Goal: Browse casually

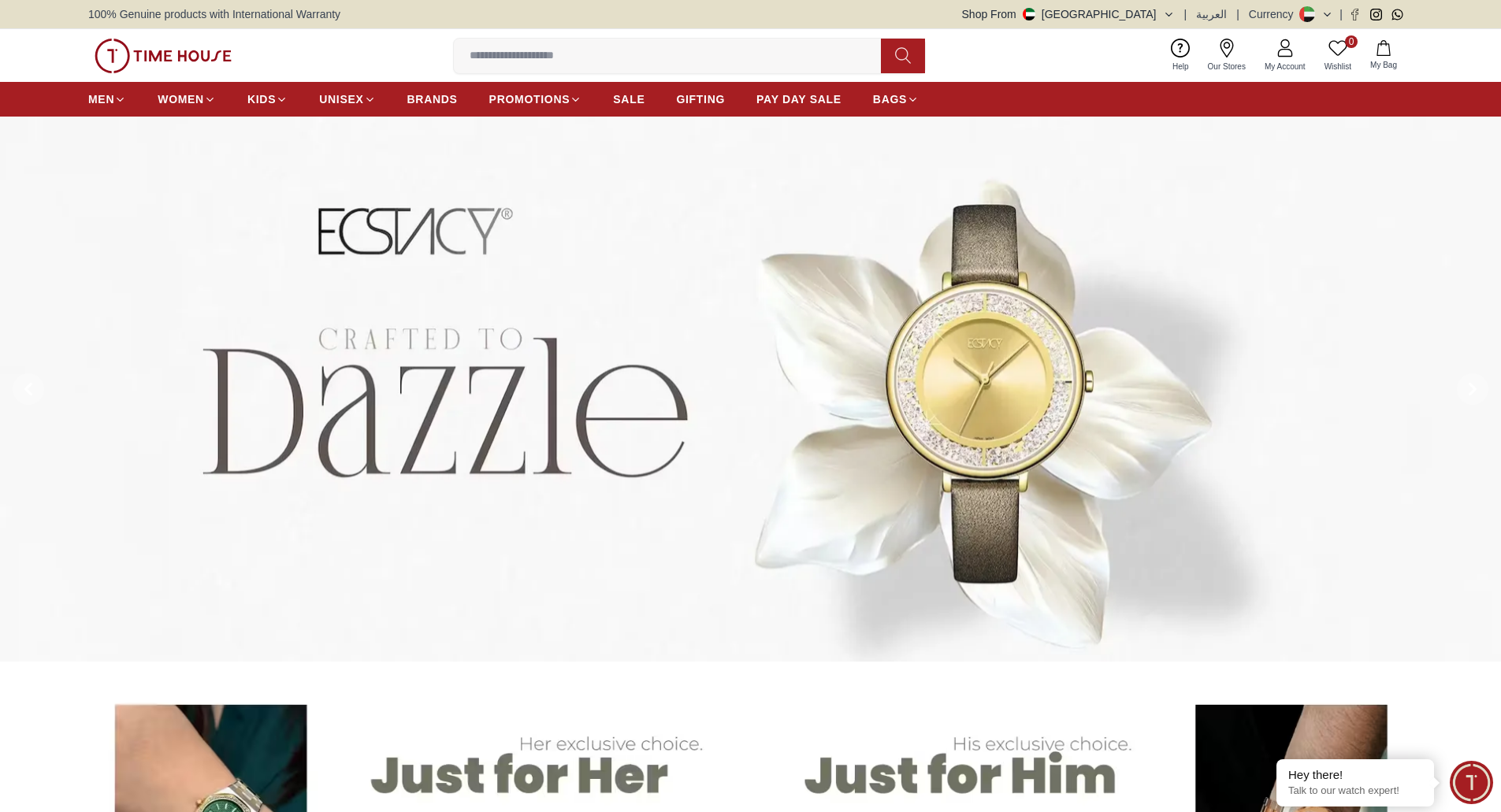
click at [1171, 13] on icon "button" at bounding box center [1169, 14] width 6 height 3
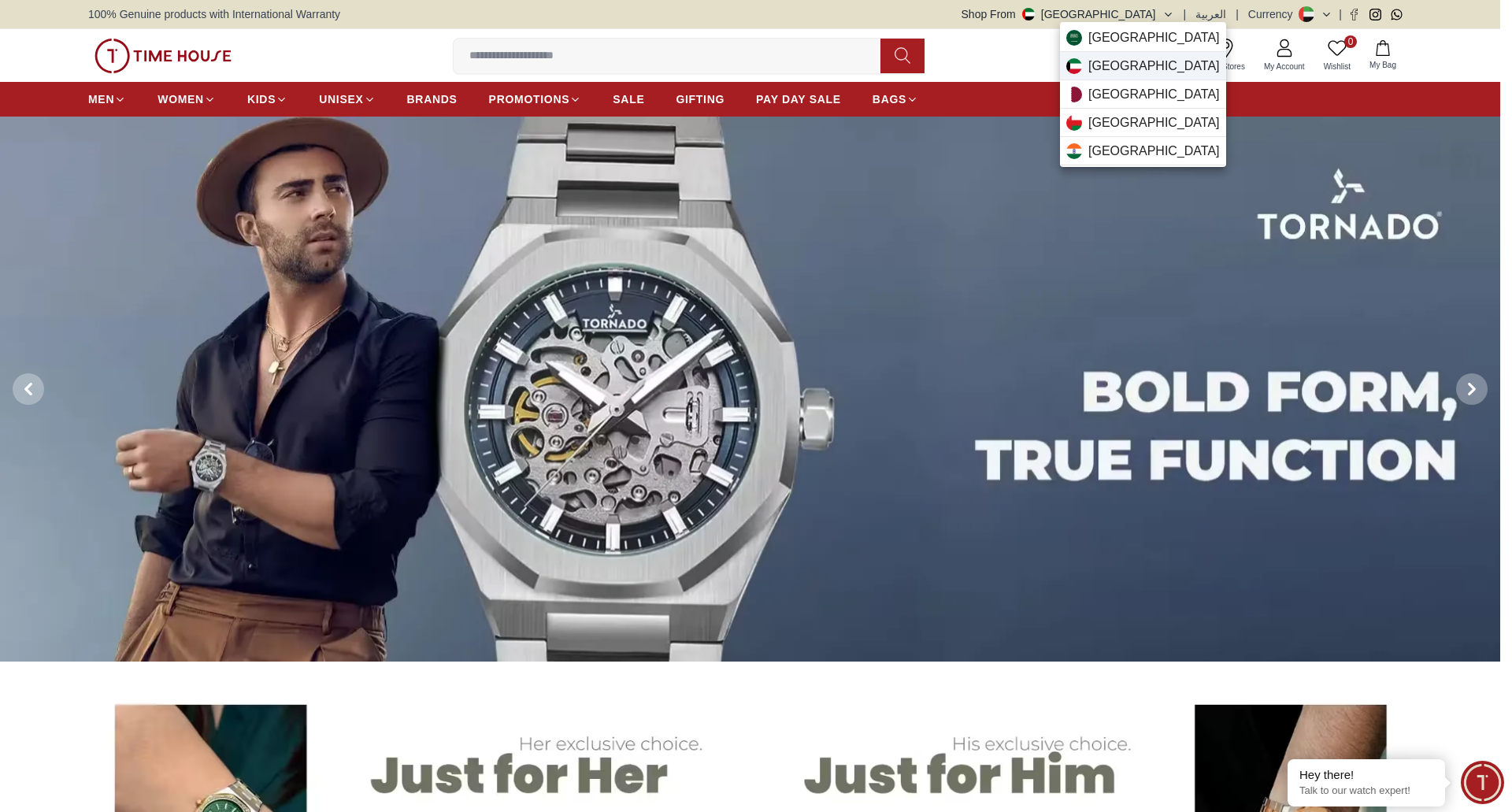
click at [1132, 60] on div "Kuwait" at bounding box center [1143, 66] width 166 height 29
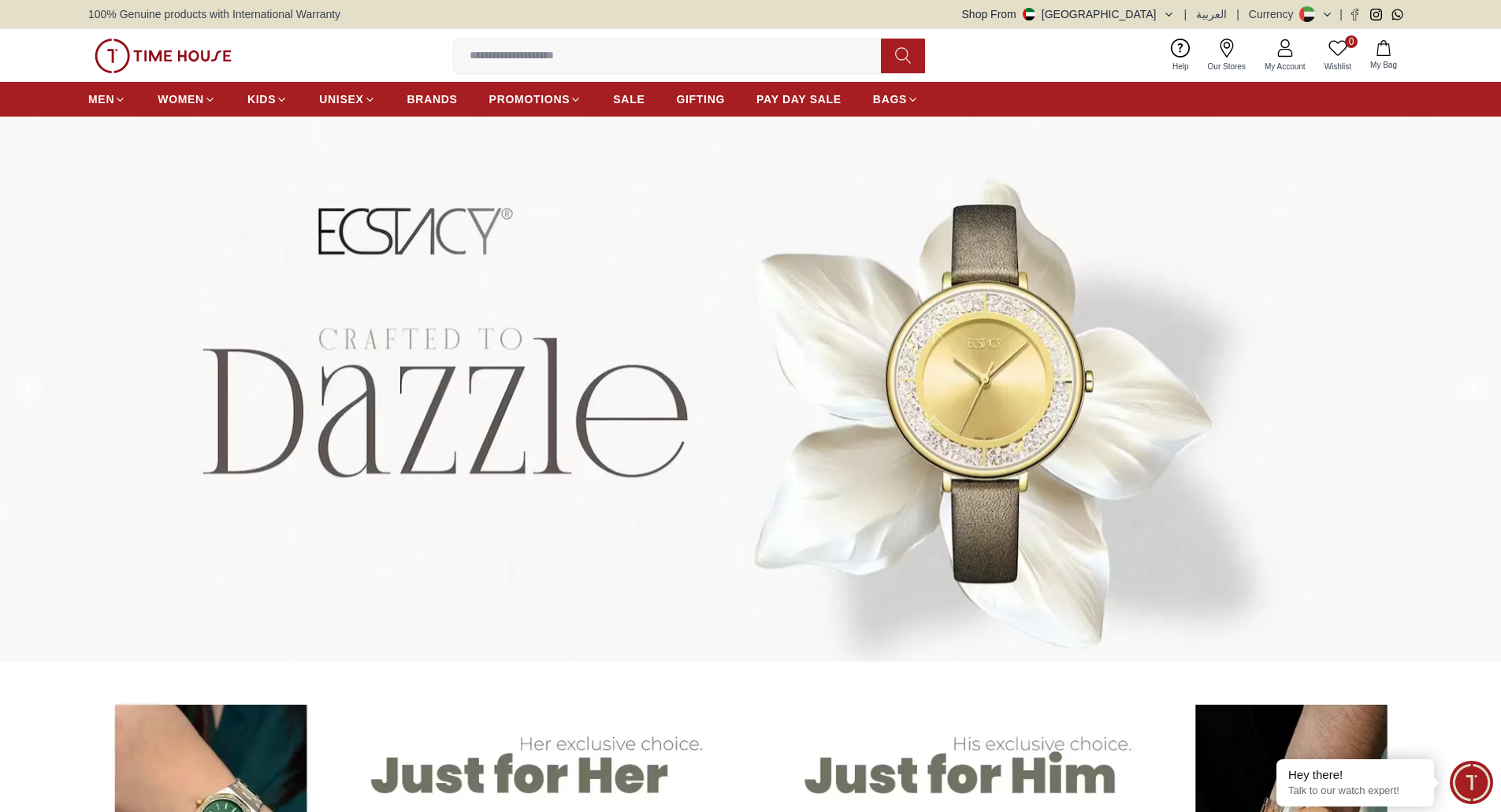
click at [1165, 16] on button "Shop From UAE" at bounding box center [1068, 14] width 213 height 16
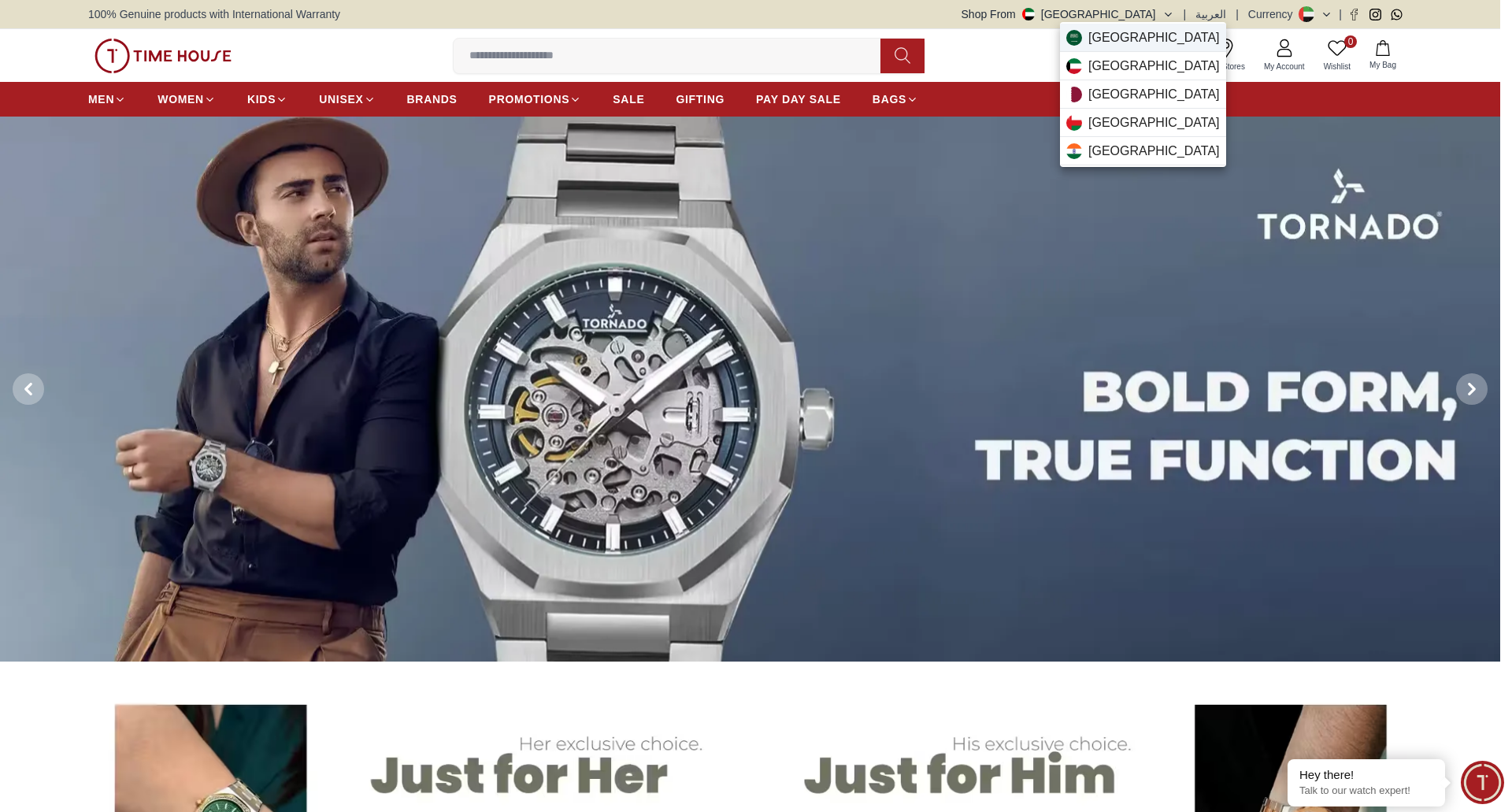
click at [1145, 42] on span "Saudi Arabia" at bounding box center [1154, 38] width 132 height 19
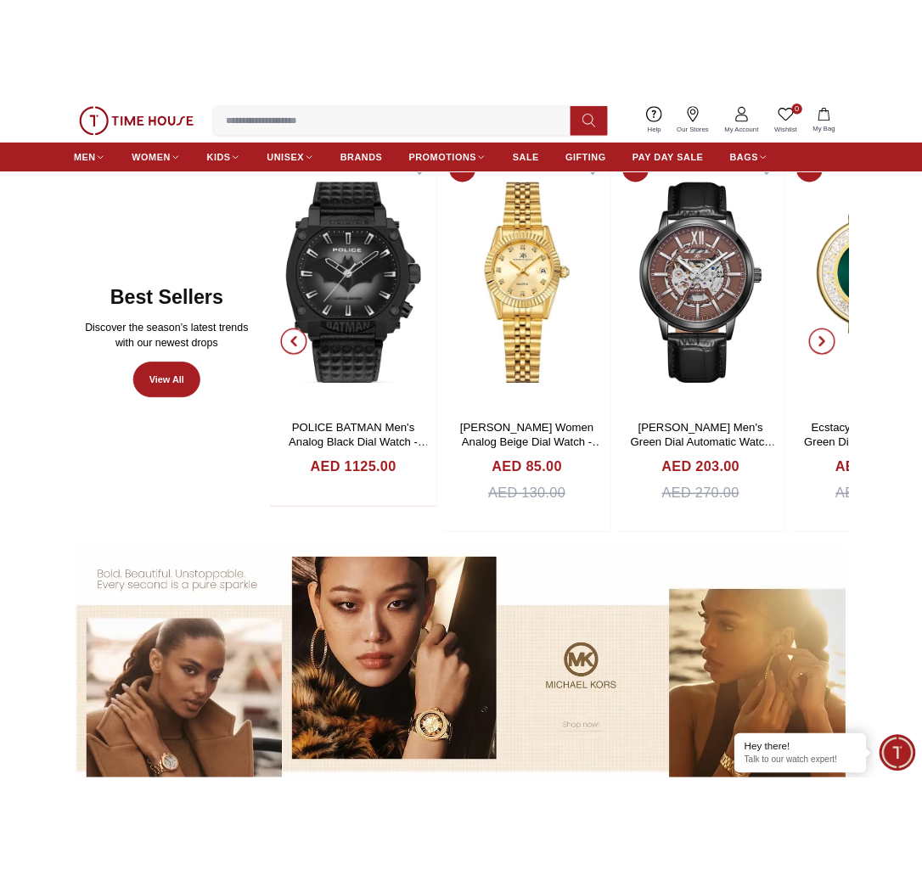
scroll to position [877, 0]
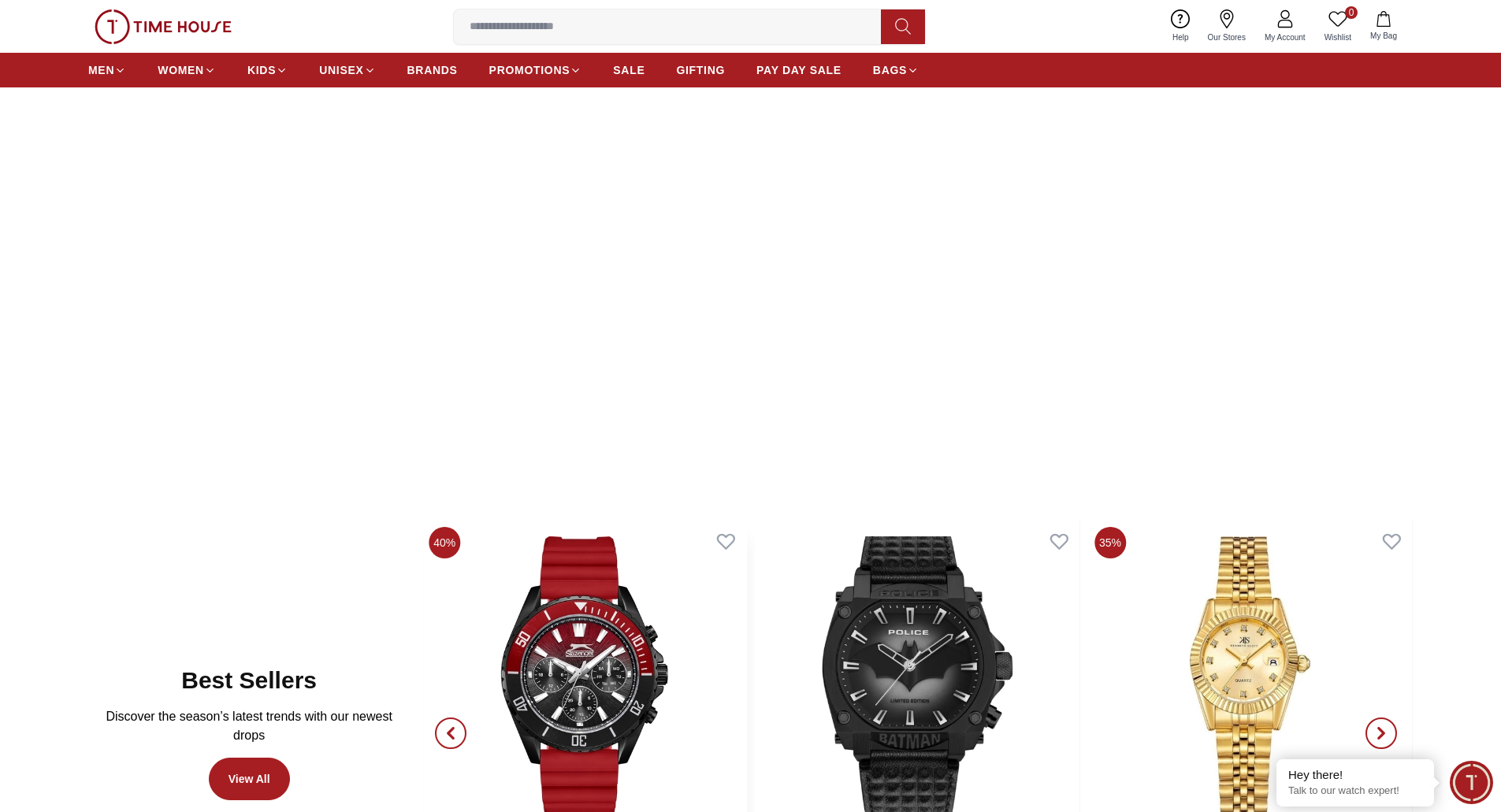
scroll to position [788, 0]
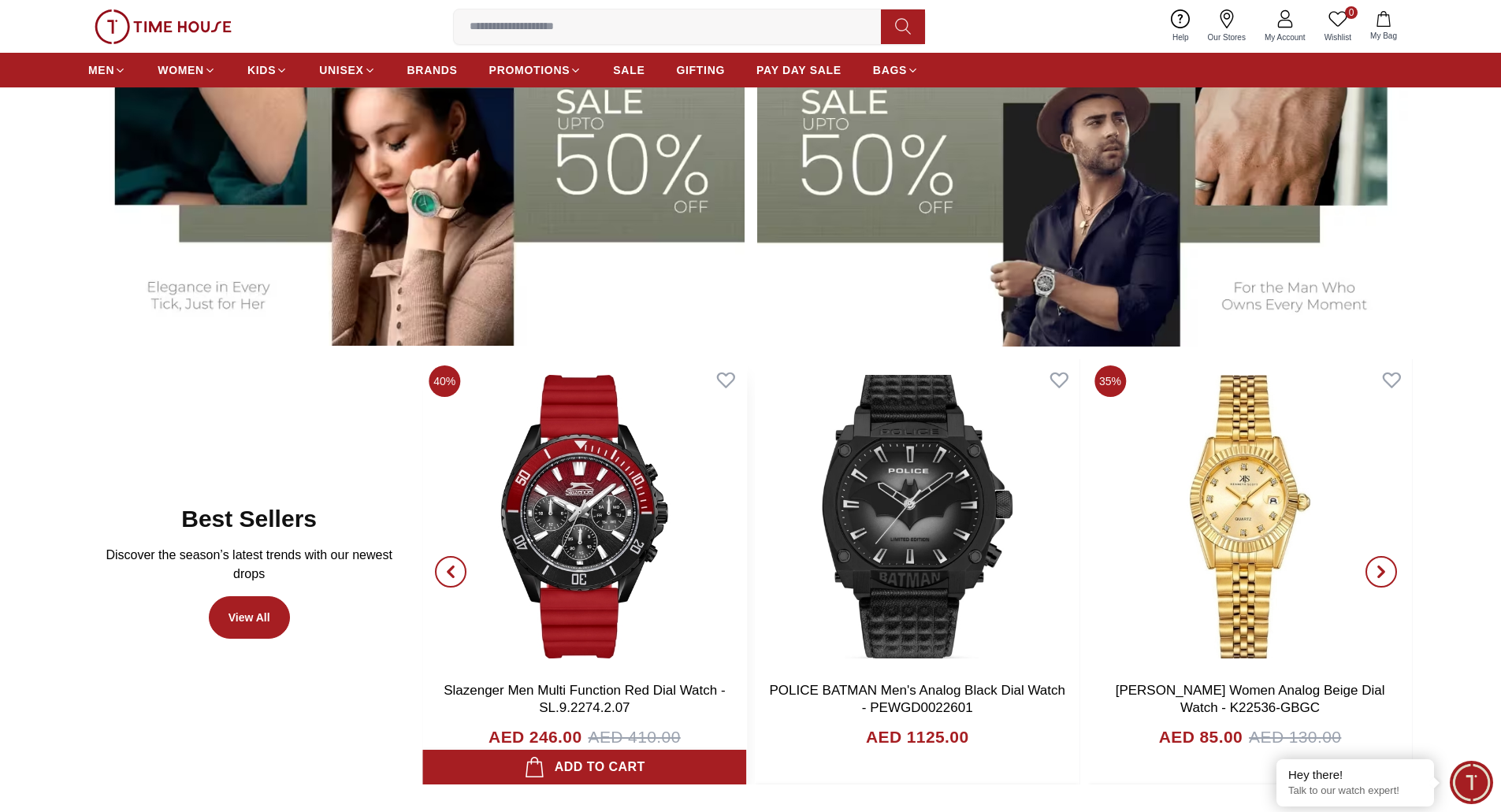
click at [610, 574] on img at bounding box center [584, 517] width 324 height 316
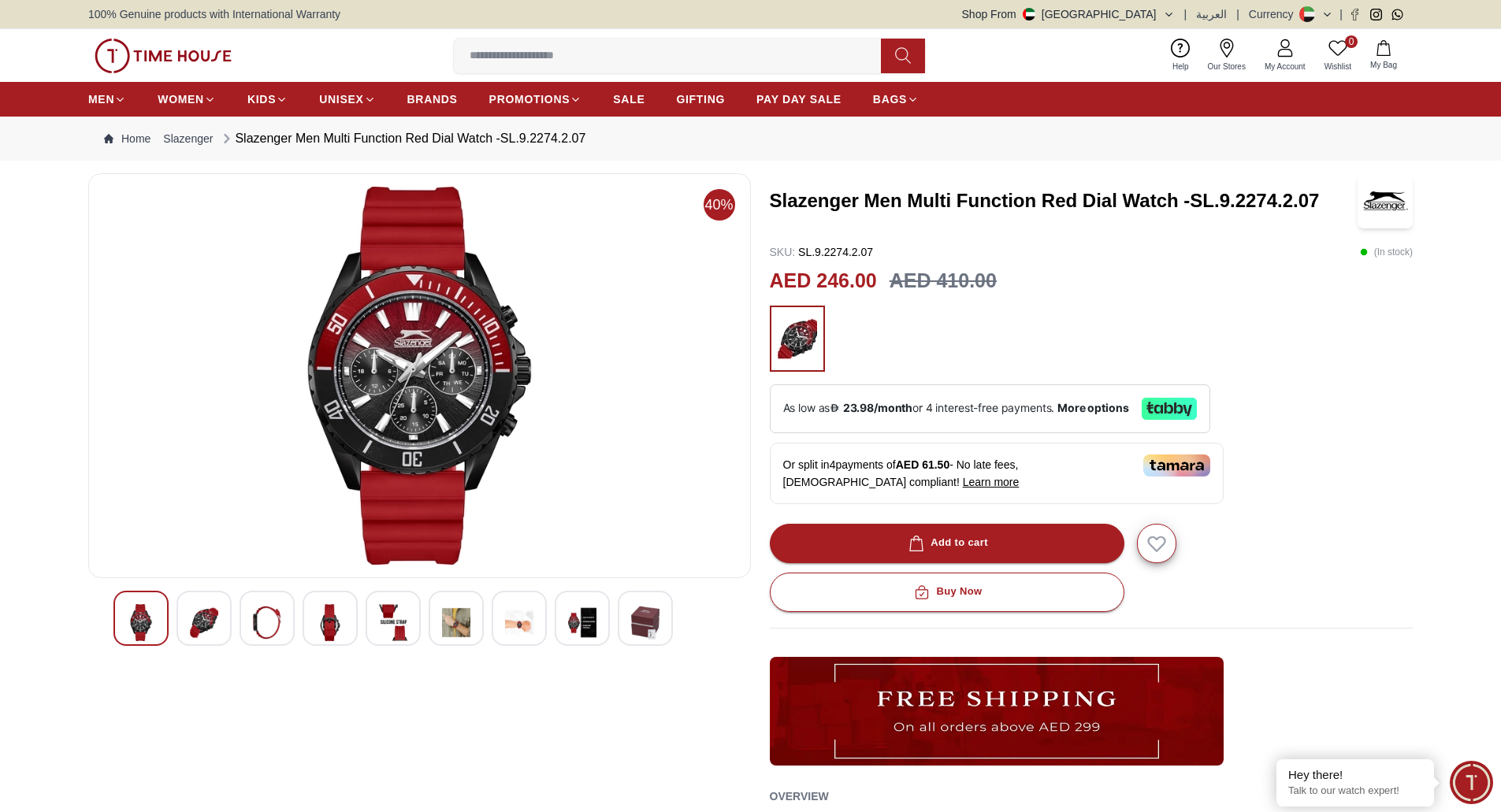
click at [159, 44] on img at bounding box center [163, 56] width 137 height 34
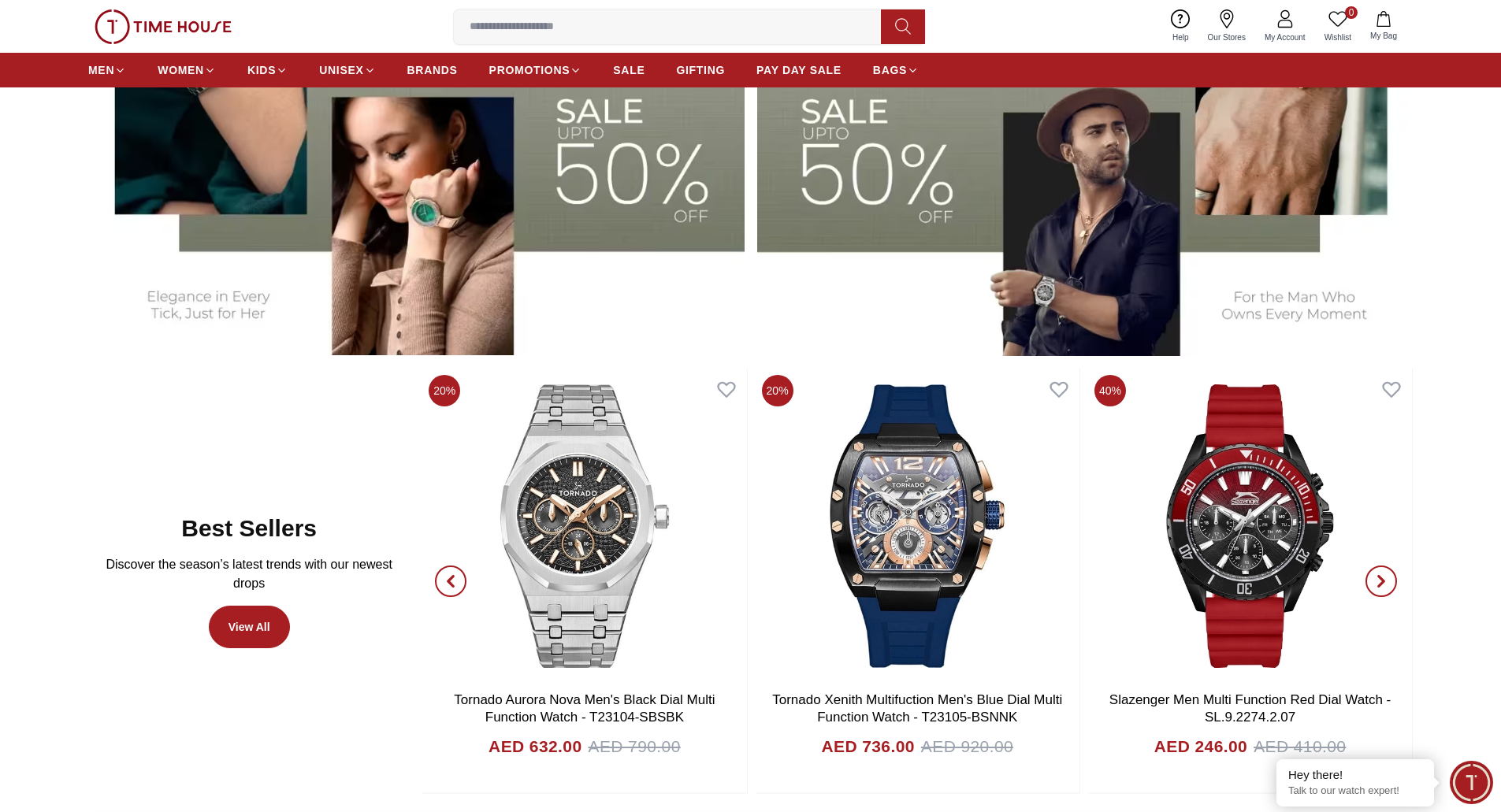
scroll to position [788, 0]
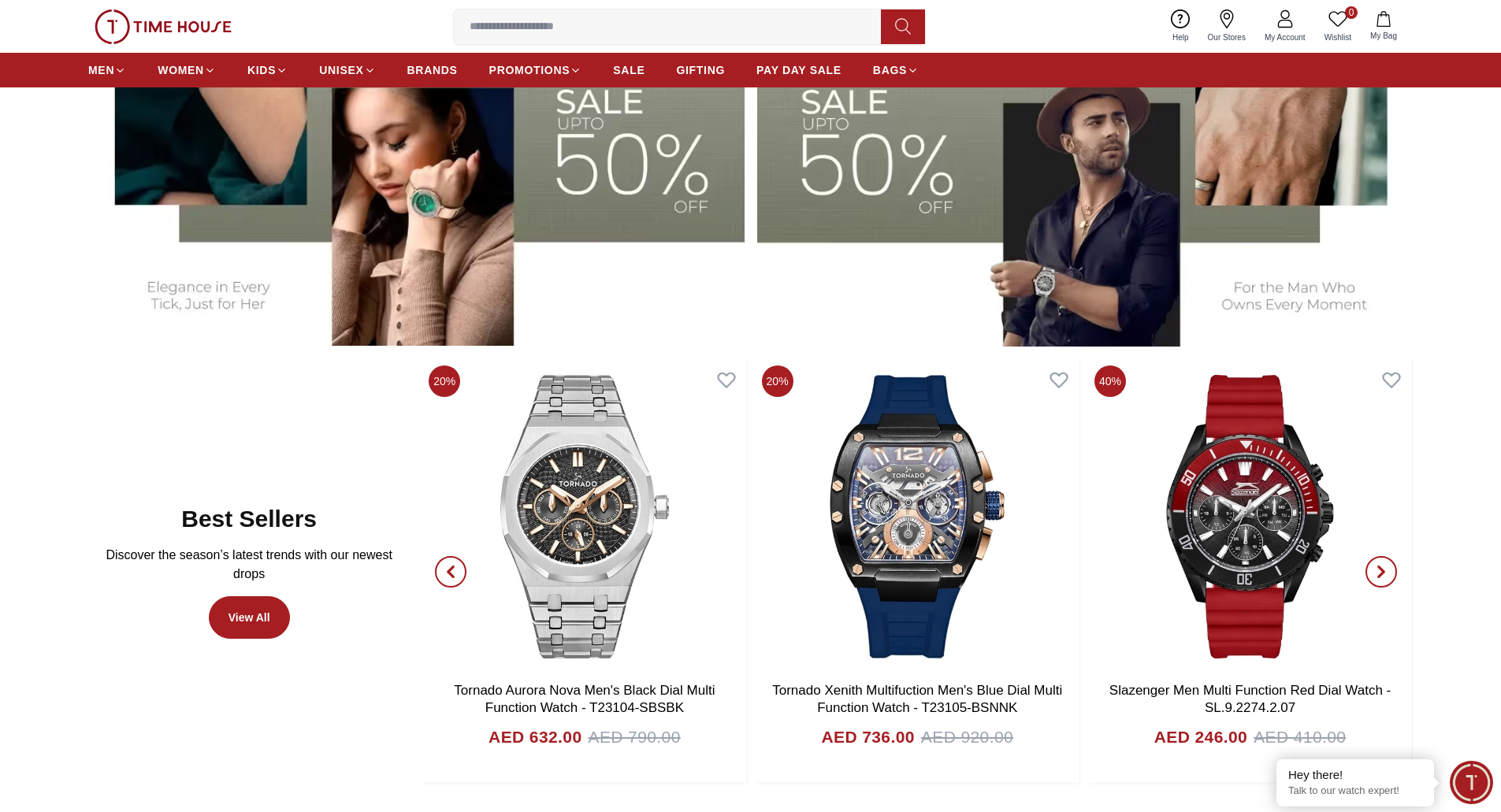
click at [533, 220] on img at bounding box center [416, 118] width 656 height 457
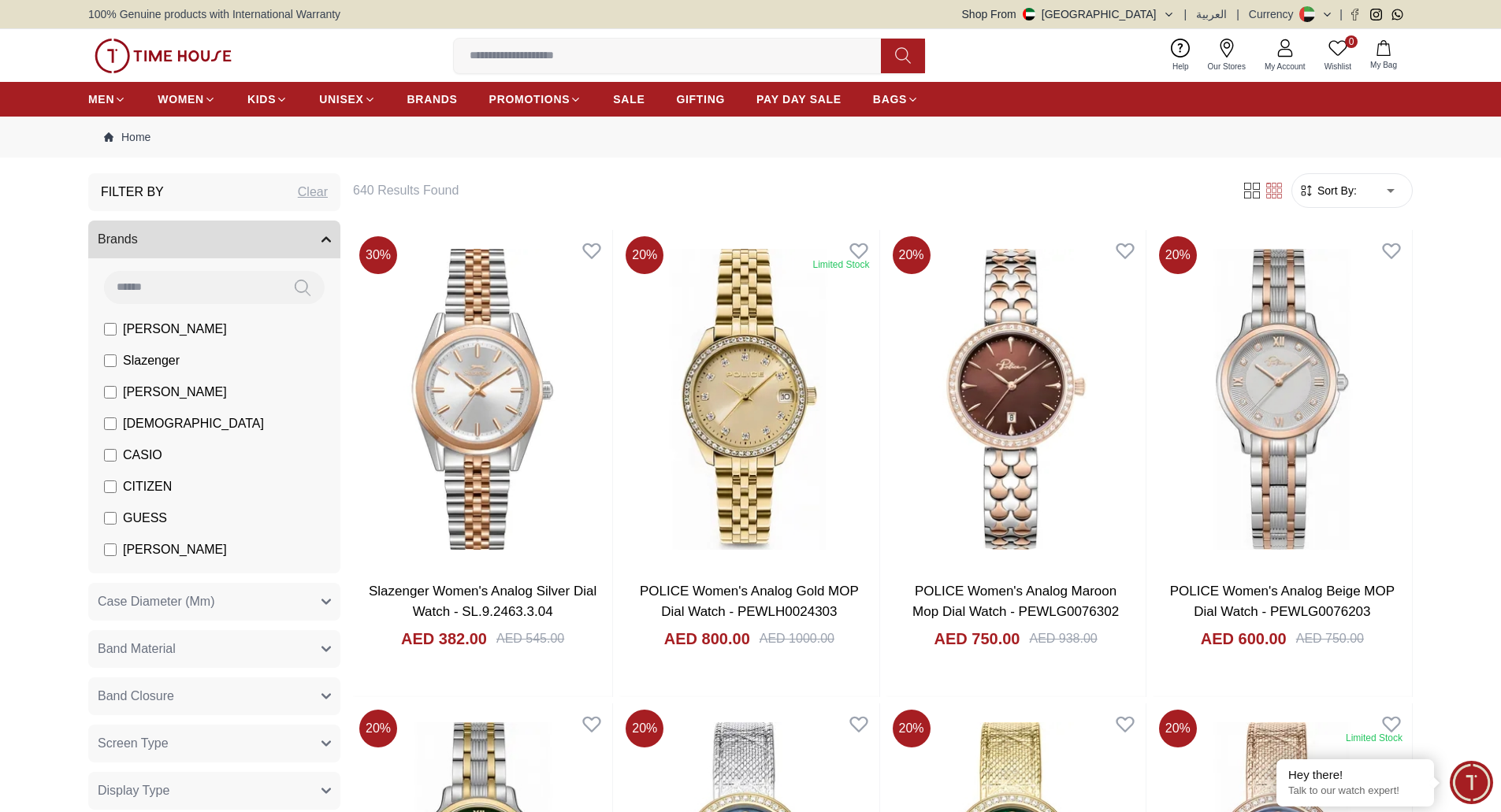
click at [139, 49] on img at bounding box center [163, 56] width 137 height 34
